Goal: Check status: Check status

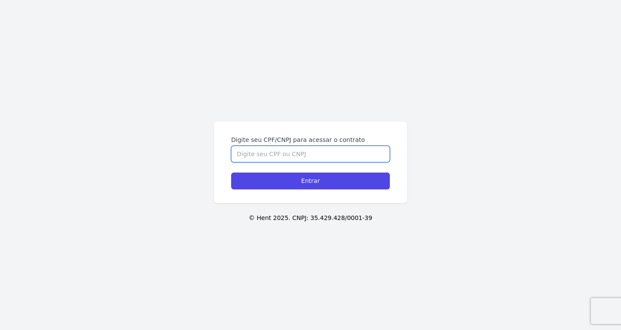
click at [254, 154] on input "Digite seu CPF/CNPJ para acessar o contrato" at bounding box center [310, 154] width 159 height 16
paste input "Janete Nobrega Vieira"
drag, startPoint x: 301, startPoint y: 155, endPoint x: 146, endPoint y: 136, distance: 156.0
click at [146, 135] on div "Digite seu CPF/CNPJ para acessar o contrato Janete Nobrega Vieira Entrar © Hent…" at bounding box center [310, 165] width 621 height 330
paste input "433.756.208-70"
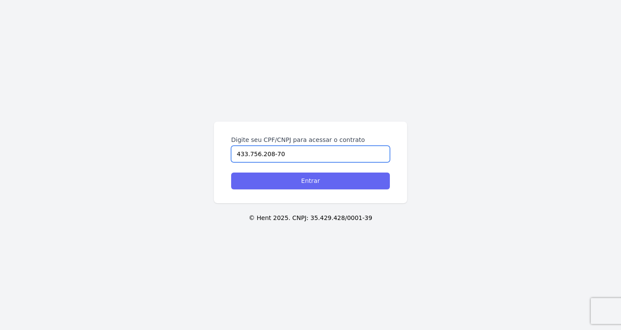
type input "433.756.208-70"
click at [259, 179] on input "Entrar" at bounding box center [310, 181] width 159 height 17
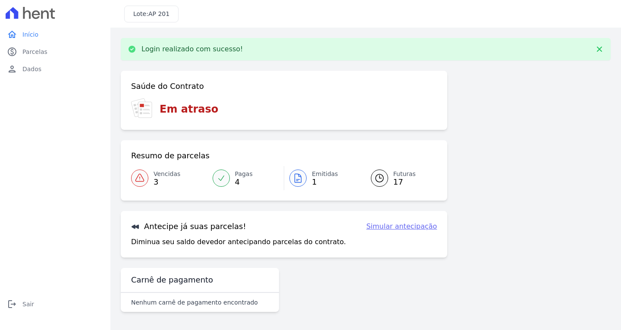
click at [299, 186] on div at bounding box center [297, 178] width 17 height 17
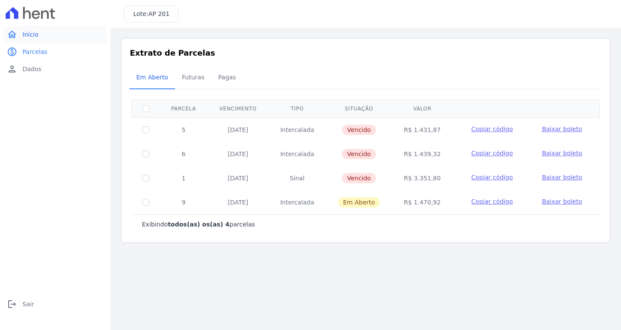
click at [27, 37] on span "Início" at bounding box center [30, 34] width 16 height 9
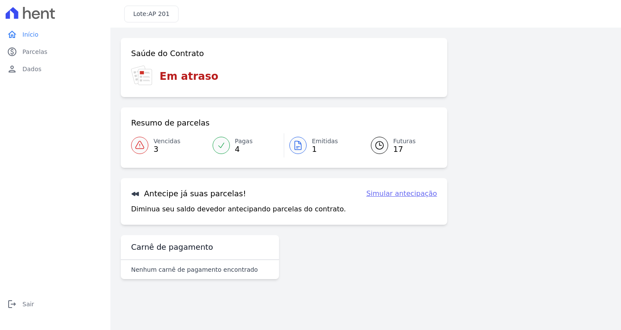
click at [232, 144] on link "Pagas 4" at bounding box center [245, 145] width 77 height 24
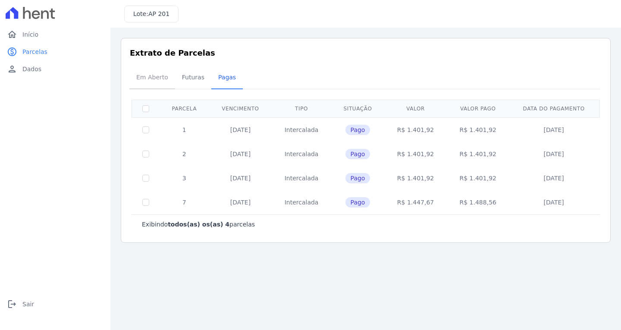
click at [150, 81] on span "Em Aberto" at bounding box center [152, 77] width 42 height 17
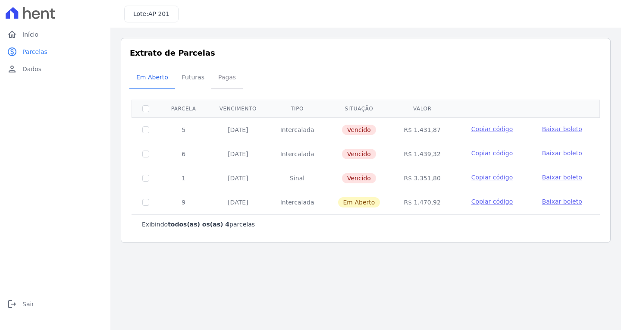
click at [216, 74] on span "Pagas" at bounding box center [227, 77] width 28 height 17
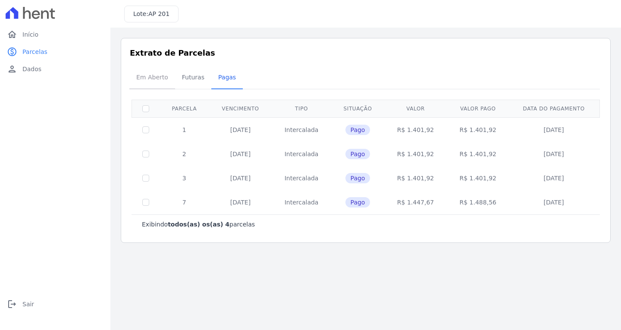
click at [157, 76] on span "Em Aberto" at bounding box center [152, 77] width 42 height 17
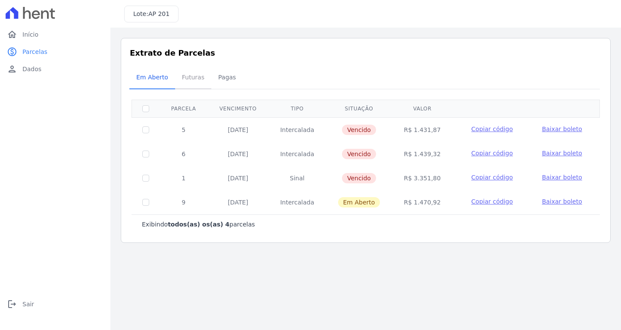
click at [178, 76] on span "Futuras" at bounding box center [193, 77] width 33 height 17
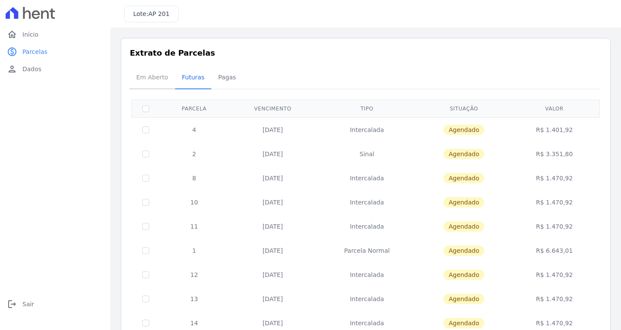
click at [145, 82] on span "Em Aberto" at bounding box center [152, 77] width 42 height 17
